Goal: Information Seeking & Learning: Learn about a topic

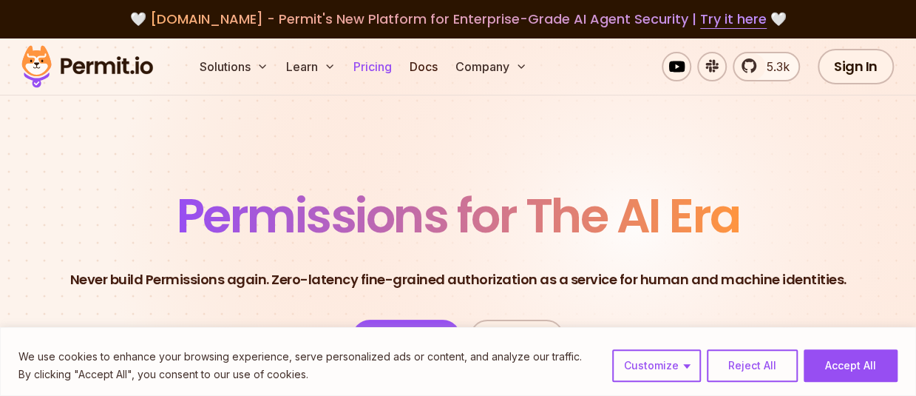
click at [365, 62] on link "Pricing" at bounding box center [373, 67] width 50 height 30
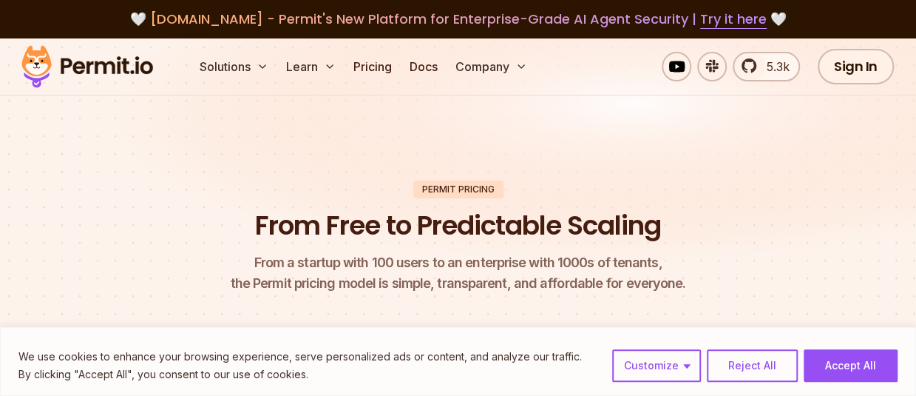
click at [127, 64] on img at bounding box center [87, 66] width 145 height 50
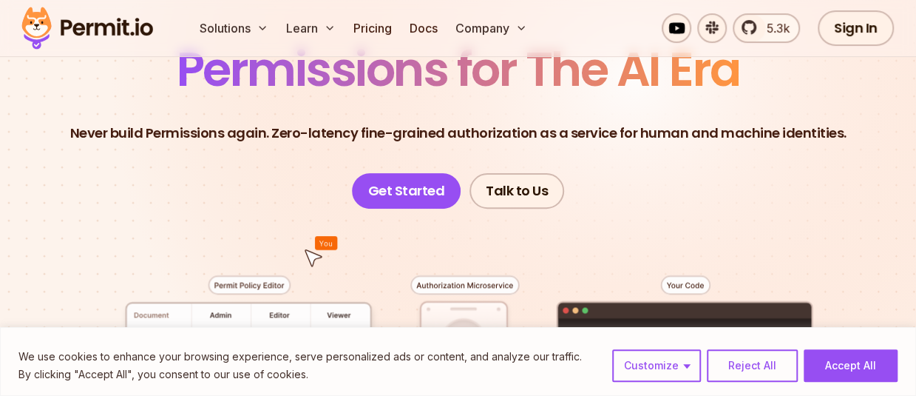
scroll to position [119, 0]
